Goal: Information Seeking & Learning: Learn about a topic

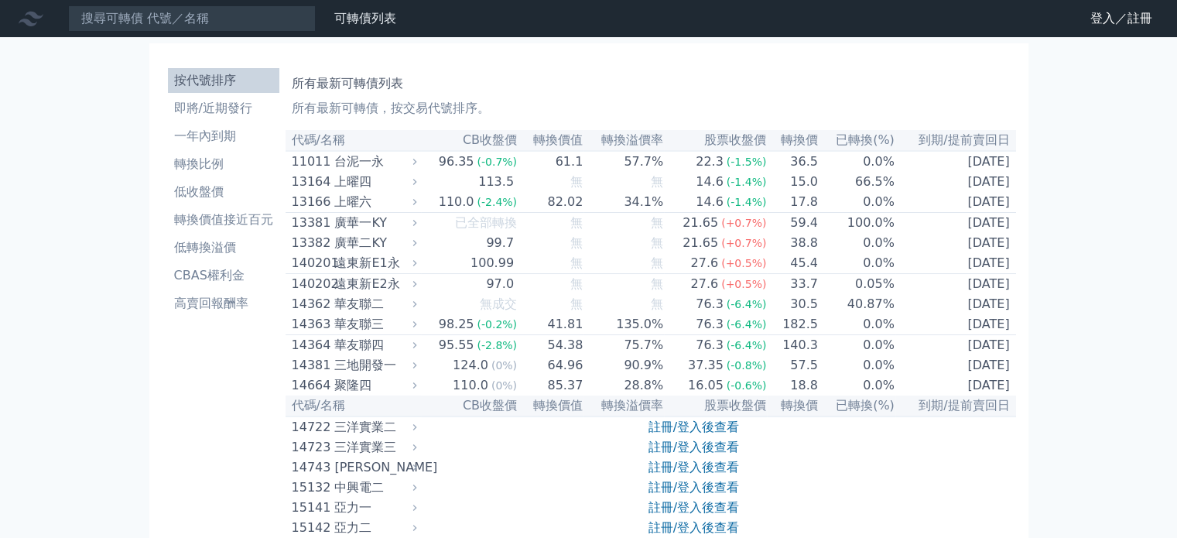
click at [241, 104] on li "即將/近期發行" at bounding box center [223, 108] width 111 height 19
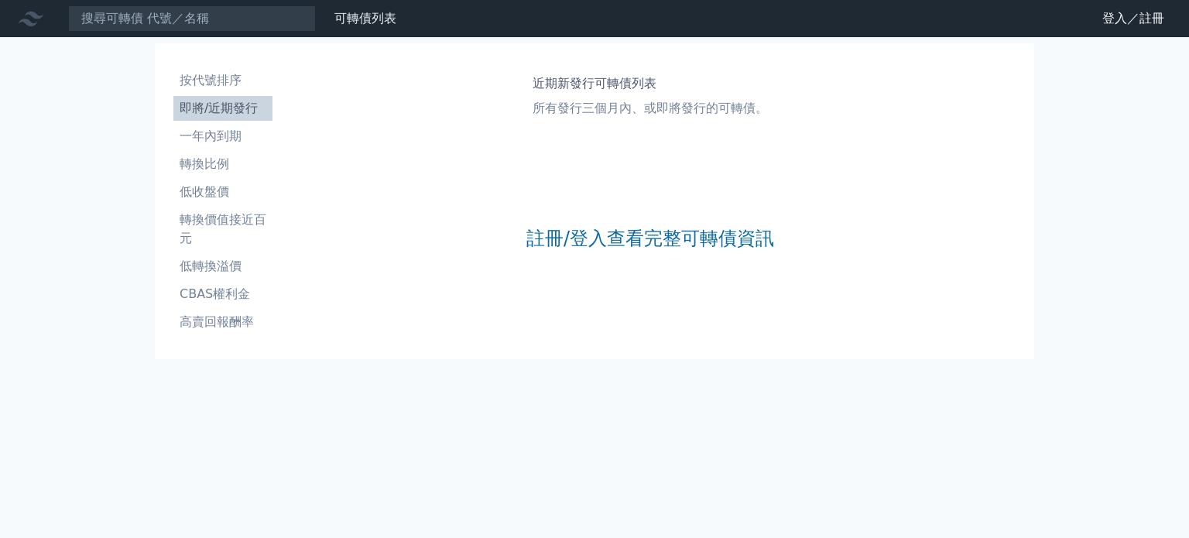
click at [650, 224] on div "註冊/登入查看完整可轉債資訊" at bounding box center [650, 238] width 248 height 204
click at [591, 236] on link "註冊/登入查看完整可轉債資訊" at bounding box center [650, 238] width 248 height 25
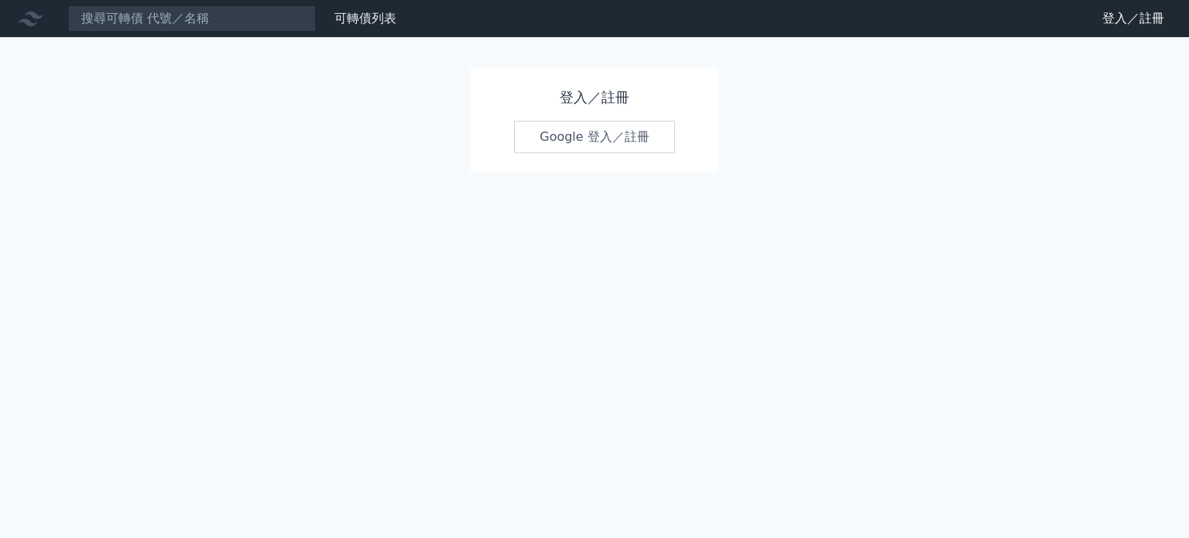
click at [588, 147] on link "Google 登入／註冊" at bounding box center [594, 137] width 161 height 33
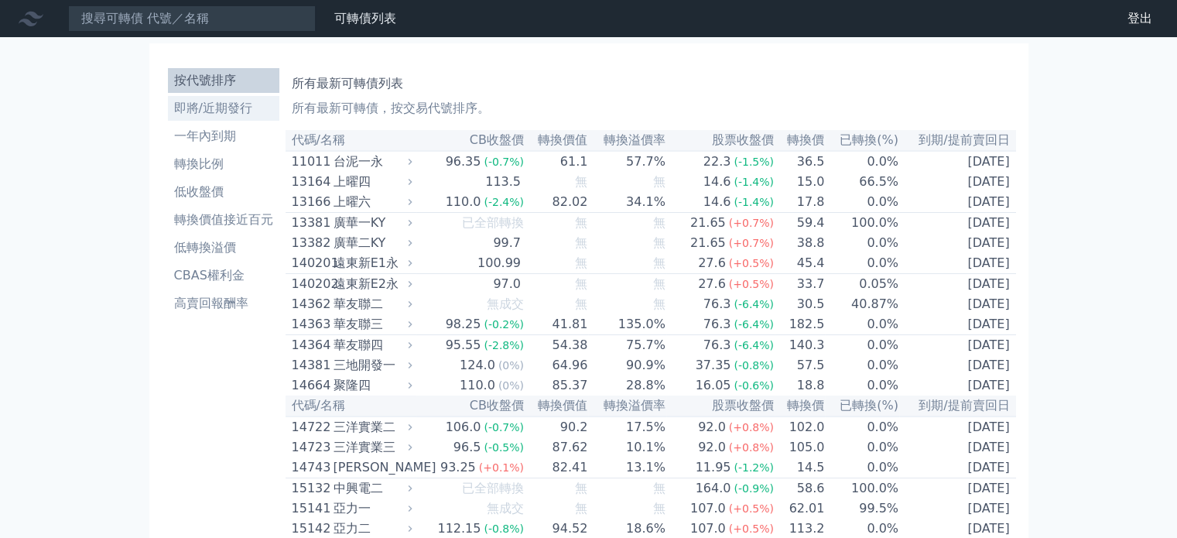
click at [204, 108] on li "即將/近期發行" at bounding box center [223, 108] width 111 height 19
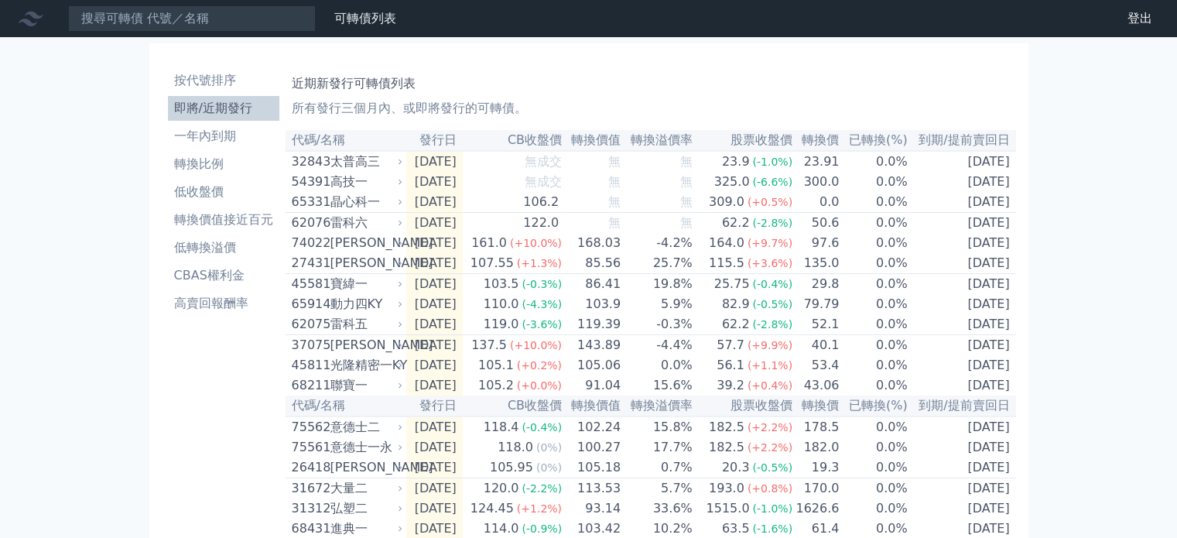
click at [66, 117] on div "可轉債列表 財務數據 可轉債列表 財務數據 登出 登出 按代號排序 即將/近期發行 一年內到期 轉換比例 低收盤價 轉換價值接近百元 低轉換溢價" at bounding box center [588, 547] width 1177 height 1094
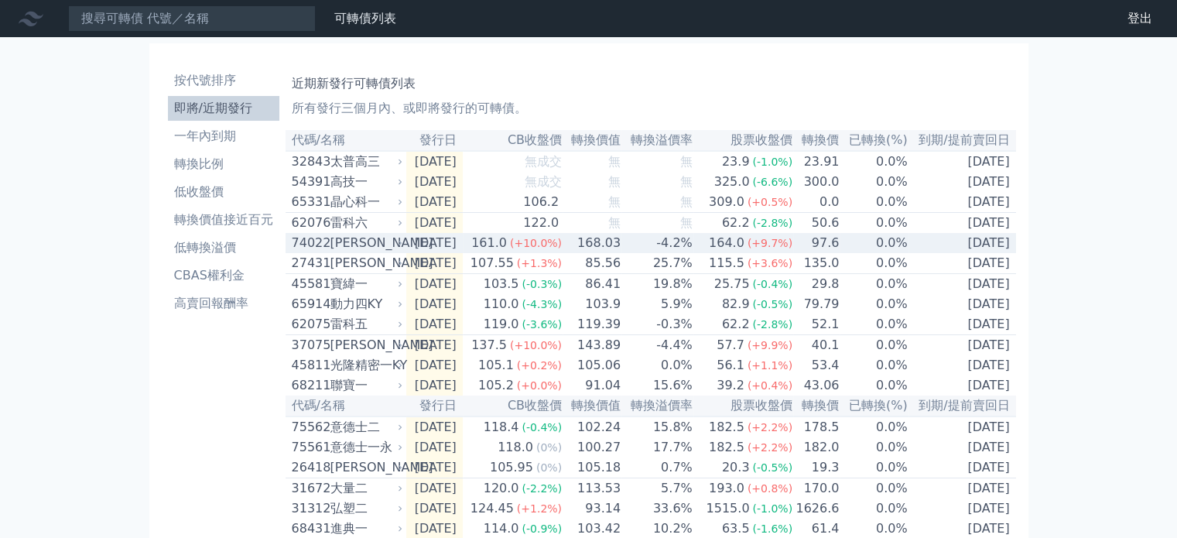
click at [378, 244] on div "[PERSON_NAME]" at bounding box center [365, 243] width 70 height 19
